Goal: Check status: Check status

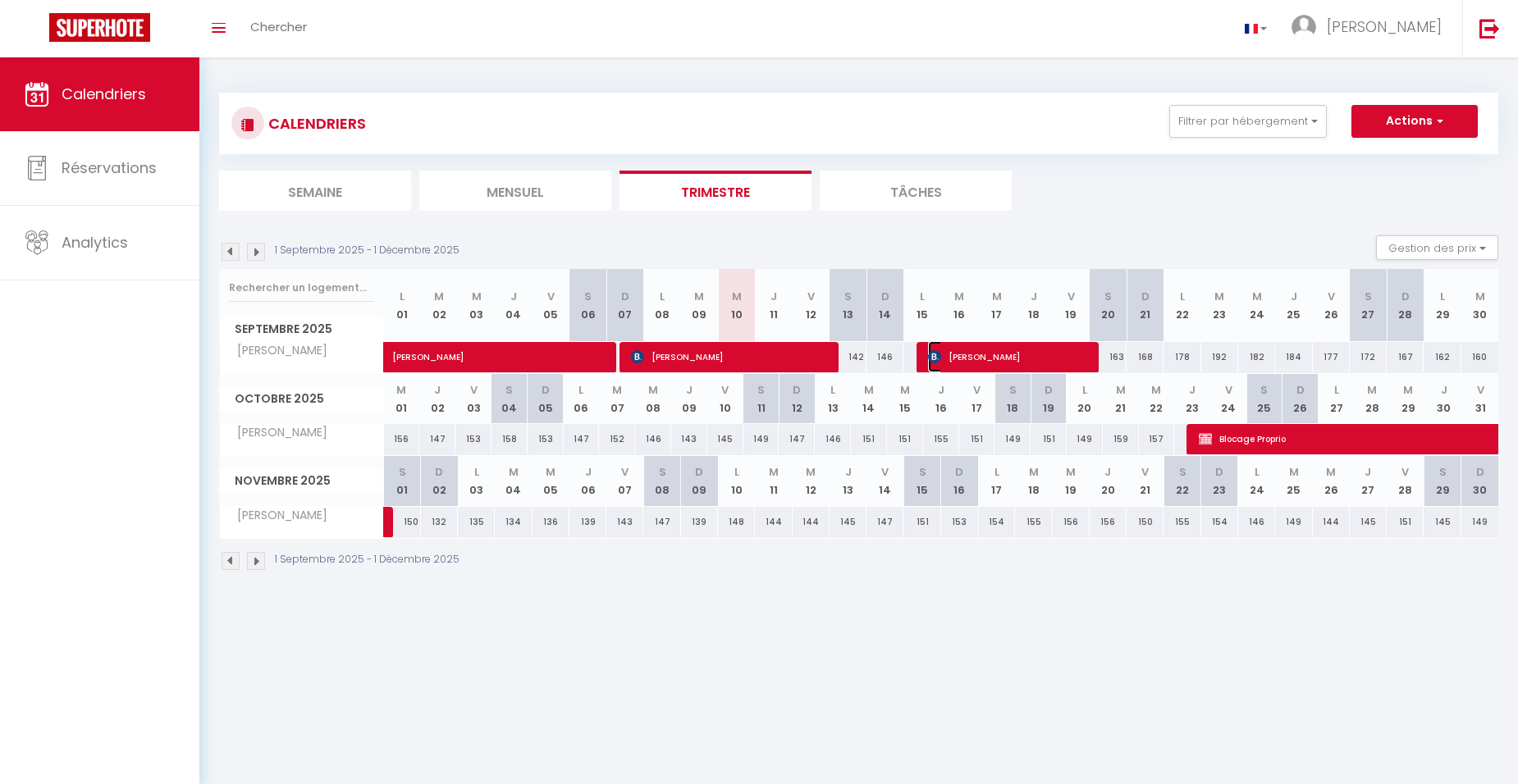
click at [978, 363] on span "[PERSON_NAME]" at bounding box center [1008, 357] width 160 height 32
select select "OK"
select select "0"
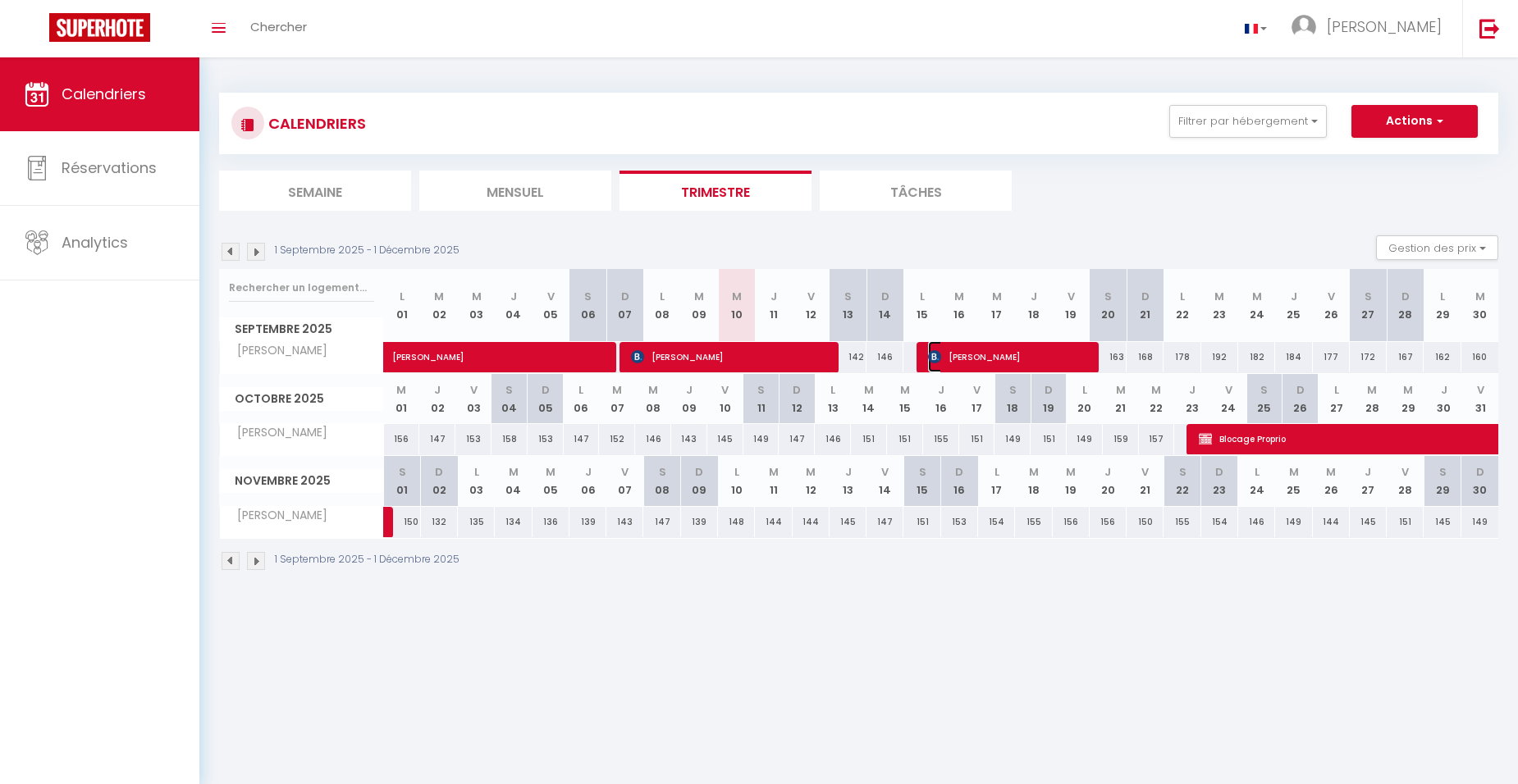
select select "1"
select select
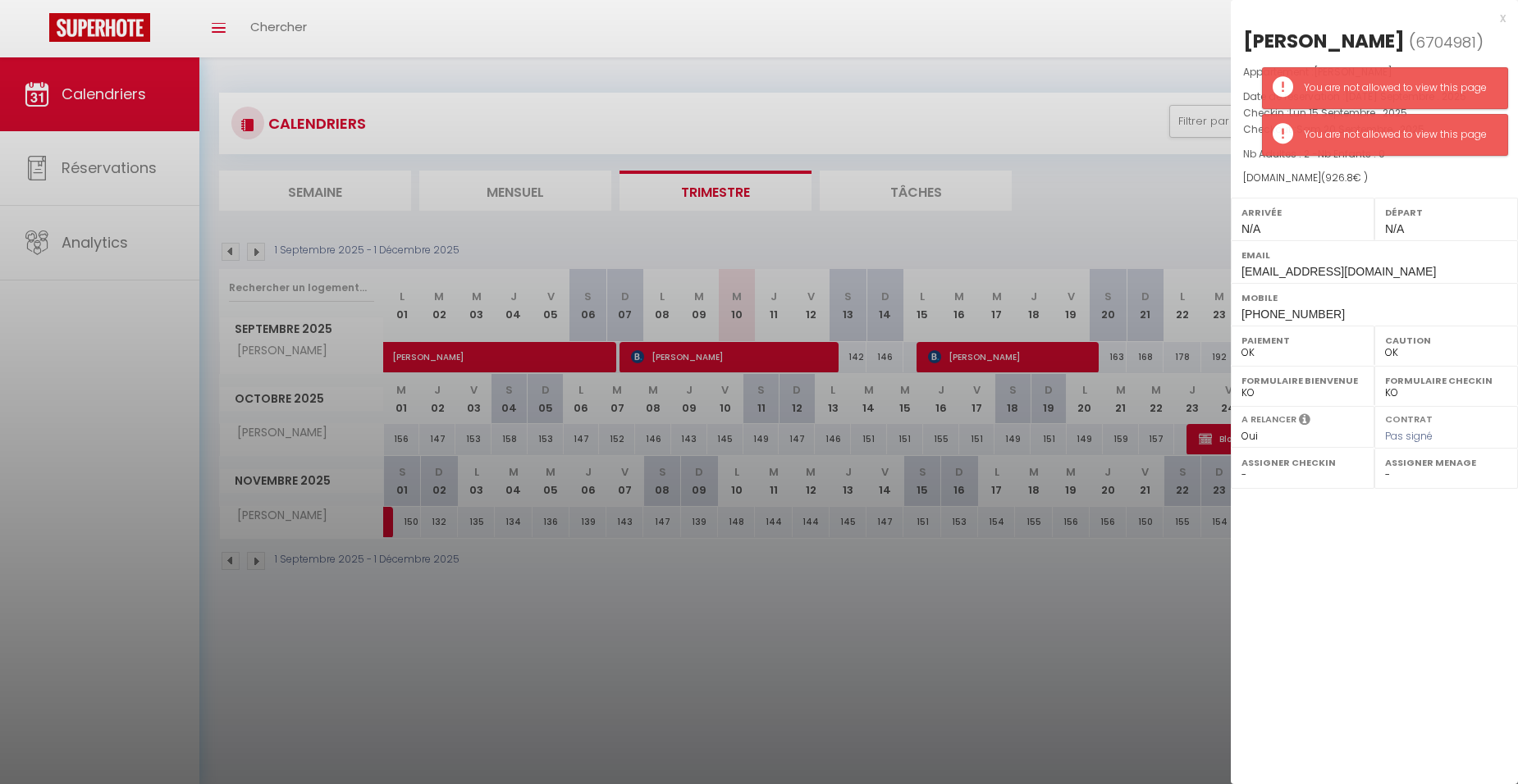
click at [82, 170] on div at bounding box center [759, 392] width 1518 height 784
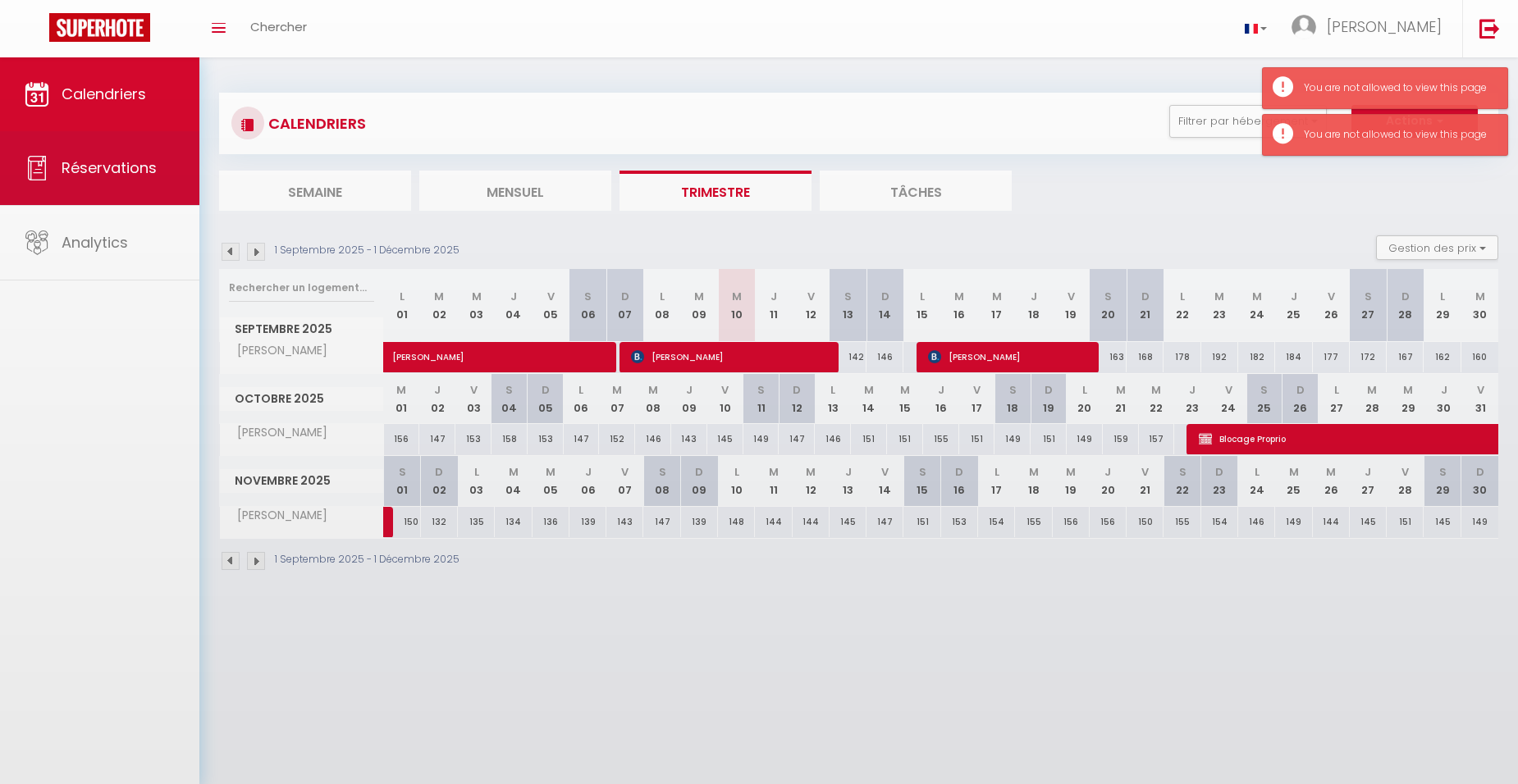
click at [82, 170] on body "🟢 Des questions ou besoin d'assistance pour la migration AirBnB? Connectez-vous…" at bounding box center [759, 449] width 1518 height 784
